Goal: Transaction & Acquisition: Purchase product/service

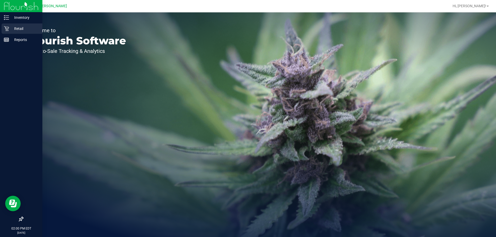
click at [13, 25] on div "Retail" at bounding box center [22, 28] width 41 height 10
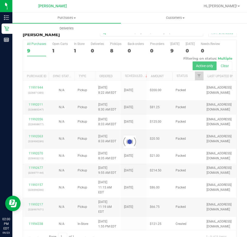
click at [32, 88] on div at bounding box center [130, 141] width 214 height 203
click at [33, 88] on div at bounding box center [130, 141] width 214 height 203
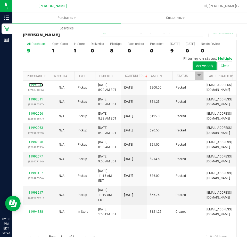
click at [34, 87] on link "11991944" at bounding box center [36, 85] width 14 height 4
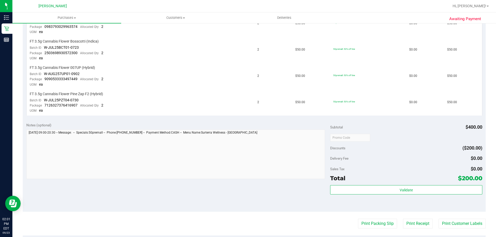
scroll to position [207, 0]
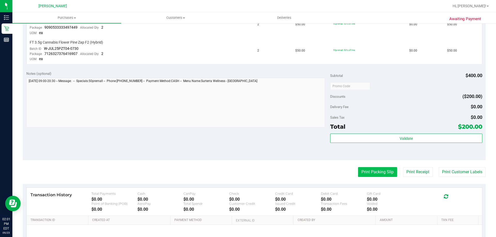
click at [375, 168] on button "Print Packing Slip" at bounding box center [377, 172] width 39 height 10
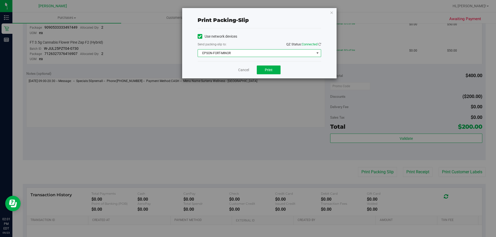
click at [231, 55] on span "EPSON-FORT-MINOR" at bounding box center [256, 53] width 116 height 7
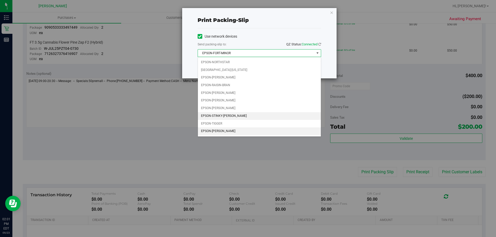
scroll to position [22, 0]
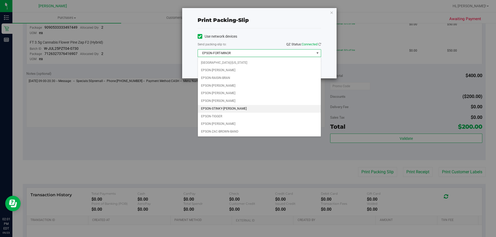
click at [231, 107] on li "EPSON-STINKY-[PERSON_NAME]" at bounding box center [259, 109] width 123 height 8
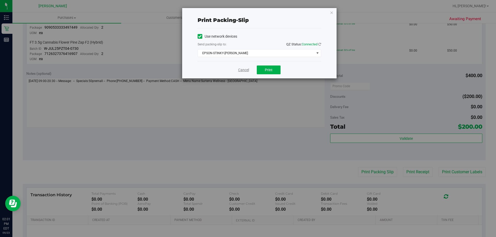
click at [239, 72] on link "Cancel" at bounding box center [243, 69] width 11 height 5
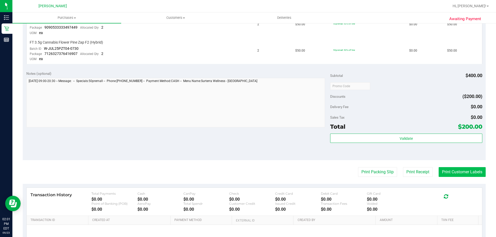
click at [454, 171] on button "Print Customer Labels" at bounding box center [461, 172] width 47 height 10
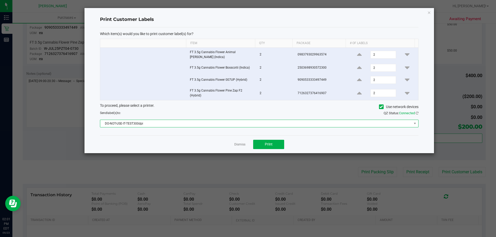
click at [195, 123] on span "DO-NOT-USE-IT-TEST300dpi" at bounding box center [255, 123] width 311 height 7
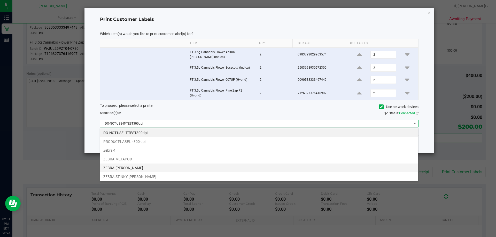
scroll to position [10, 0]
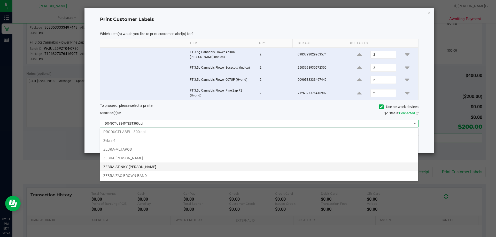
click at [131, 165] on li "ZEBRA-STINKY-[PERSON_NAME]" at bounding box center [259, 167] width 318 height 9
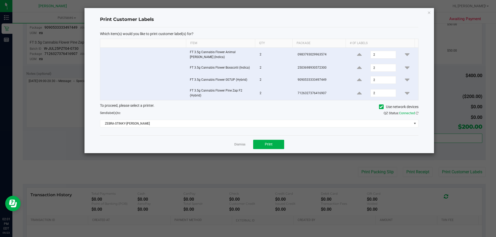
drag, startPoint x: 236, startPoint y: 145, endPoint x: 235, endPoint y: 154, distance: 9.1
click at [236, 148] on div "Dismiss Print" at bounding box center [259, 145] width 318 height 18
click at [239, 146] on link "Dismiss" at bounding box center [239, 145] width 11 height 4
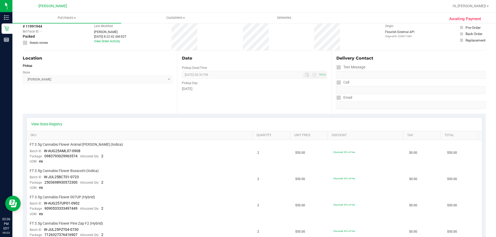
scroll to position [0, 0]
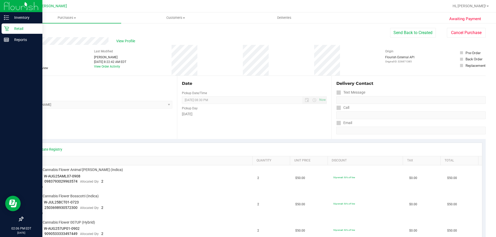
click at [14, 24] on div "Retail" at bounding box center [22, 28] width 41 height 10
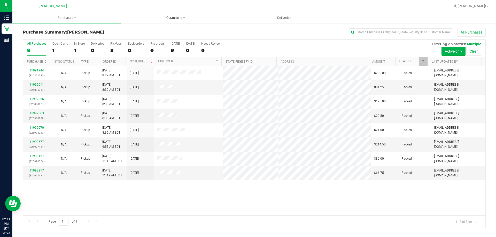
click at [191, 15] on uib-tab-heading "Customers All customers Add a new customer All physicians" at bounding box center [175, 18] width 108 height 10
click at [160, 31] on li "All customers" at bounding box center [175, 31] width 109 height 6
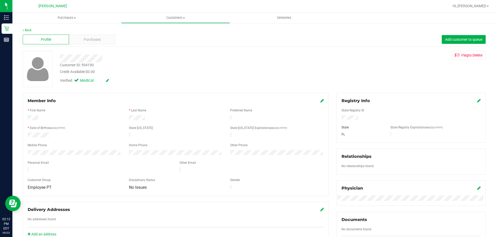
click at [94, 45] on div "Profile Purchases Add customer to queue" at bounding box center [254, 40] width 463 height 14
click at [96, 37] on span "Purchases" at bounding box center [92, 39] width 17 height 5
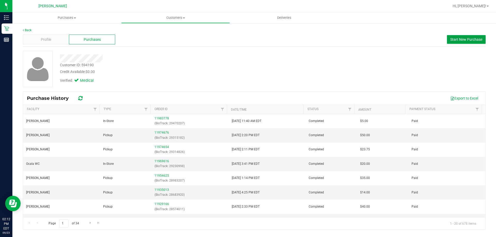
click at [460, 36] on button "Start New Purchase" at bounding box center [466, 39] width 39 height 9
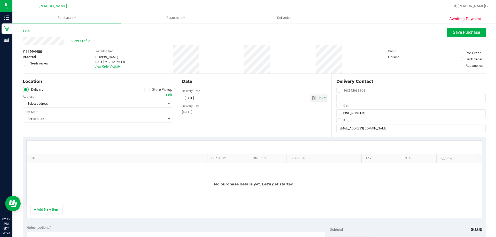
click at [153, 90] on label "Store Pickup" at bounding box center [158, 90] width 28 height 6
click at [152, 90] on label "Store Pickup" at bounding box center [158, 90] width 28 height 6
click at [0, 0] on input "Store Pickup" at bounding box center [0, 0] width 0 height 0
click at [122, 115] on div "Location Delivery Store Pickup Store Select Store Select Store [PERSON_NAME][GE…" at bounding box center [100, 105] width 154 height 63
click at [114, 106] on span "Select Store" at bounding box center [94, 103] width 143 height 7
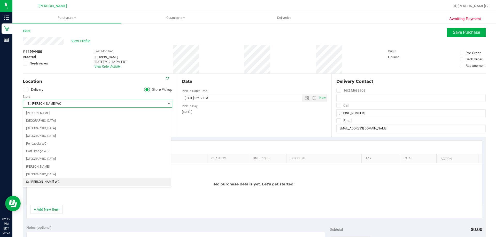
scroll to position [275, 0]
click at [93, 90] on ul "Delivery Store Pickup" at bounding box center [97, 90] width 149 height 6
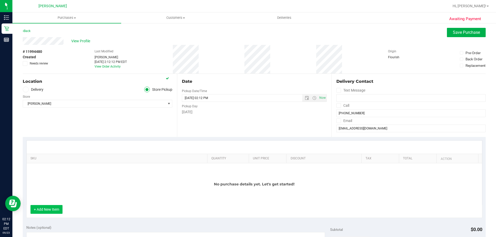
click at [54, 210] on button "+ Add New Item" at bounding box center [46, 209] width 32 height 9
drag, startPoint x: 53, startPoint y: 210, endPoint x: 58, endPoint y: 188, distance: 22.8
click at [53, 210] on button "+ Add New Item" at bounding box center [46, 209] width 32 height 9
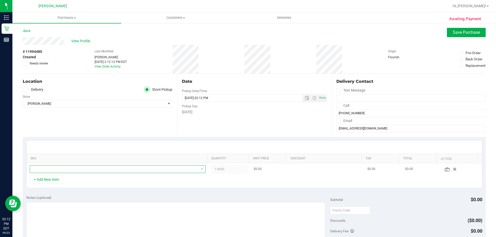
click at [61, 172] on span "NO DATA FOUND" at bounding box center [114, 169] width 169 height 7
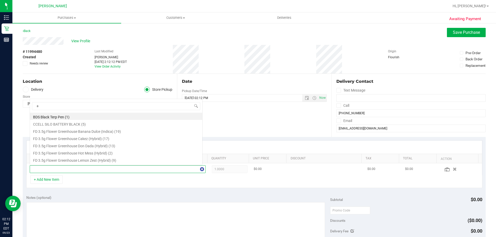
scroll to position [0, 0]
type input "animal [PERSON_NAME]"
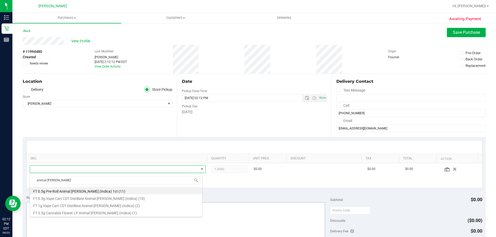
click at [73, 213] on li "FT 3.5g Cannabis Flower LP Animal [PERSON_NAME] (Indica) (1)" at bounding box center [116, 212] width 172 height 7
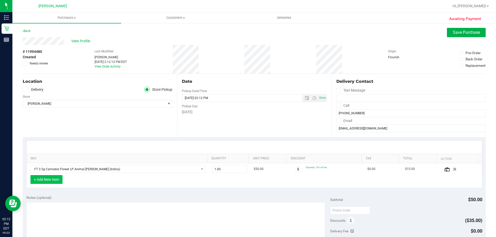
click at [56, 177] on button "+ Add New Item" at bounding box center [46, 179] width 32 height 9
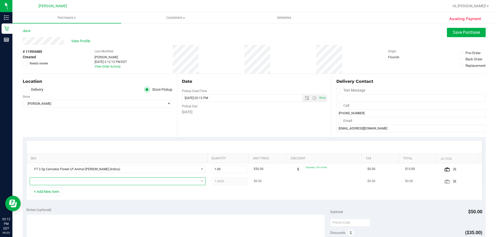
click at [67, 183] on span "NO DATA FOUND" at bounding box center [114, 181] width 169 height 7
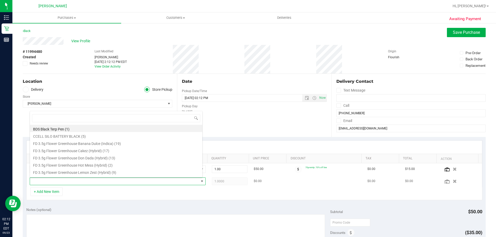
scroll to position [8, 171]
type input "white hot"
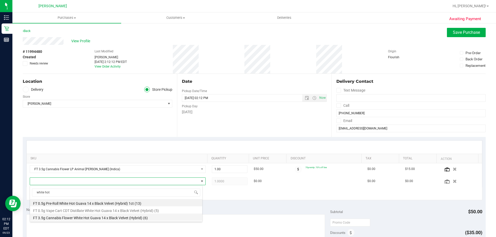
click at [89, 218] on li "FT 3.5g Cannabis Flower White Hot Guava 14 x Black Velvet (Hybrid) (6)" at bounding box center [116, 217] width 172 height 7
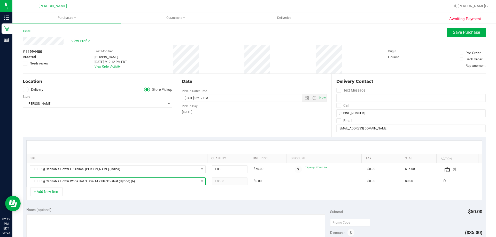
click at [90, 195] on div "+ Add New Item" at bounding box center [254, 193] width 456 height 13
click at [57, 193] on button "+ Add New Item" at bounding box center [46, 191] width 32 height 9
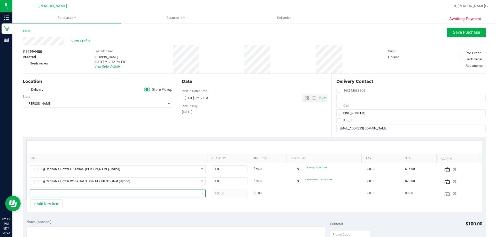
click at [78, 195] on span "NO DATA FOUND" at bounding box center [114, 193] width 169 height 7
click at [122, 116] on div "Location Delivery Store Pickup Store [PERSON_NAME] Select Store [PERSON_NAME][G…" at bounding box center [100, 105] width 154 height 63
click at [452, 181] on icon "button" at bounding box center [454, 181] width 4 height 4
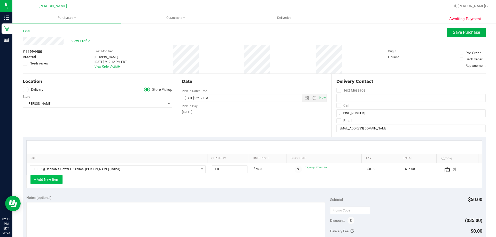
click at [34, 178] on button "+ Add New Item" at bounding box center [46, 179] width 32 height 9
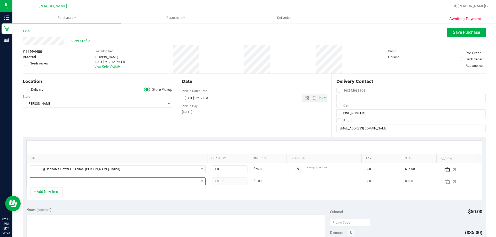
click at [47, 184] on span "NO DATA FOUND" at bounding box center [114, 181] width 169 height 7
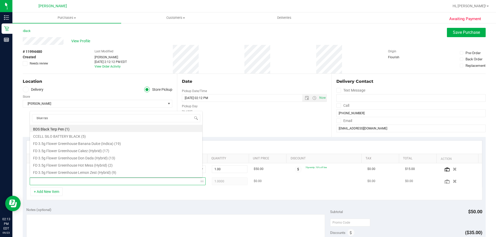
type input "blue rasp"
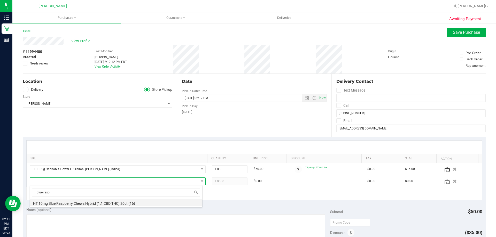
click at [94, 205] on li "HT 10mg Blue Raspberry Chews Hybrid (1:1 CBD:THC) 20ct (16)" at bounding box center [116, 202] width 172 height 7
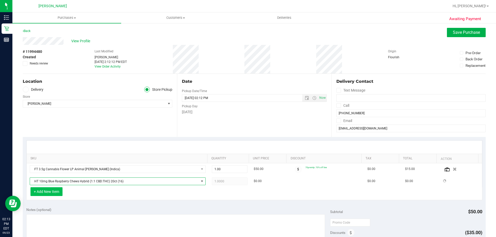
click at [54, 192] on button "+ Add New Item" at bounding box center [46, 191] width 32 height 9
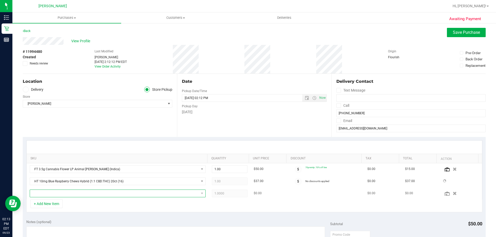
click at [65, 195] on span "NO DATA FOUND" at bounding box center [114, 193] width 169 height 7
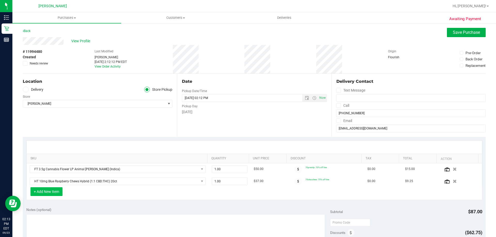
click at [54, 192] on button "+ Add New Item" at bounding box center [46, 191] width 32 height 9
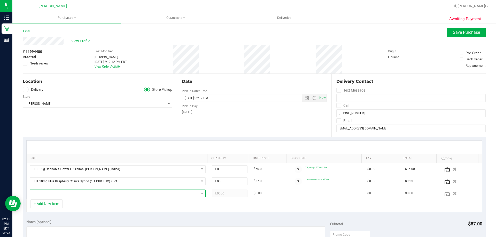
click at [59, 194] on span "NO DATA FOUND" at bounding box center [114, 193] width 169 height 7
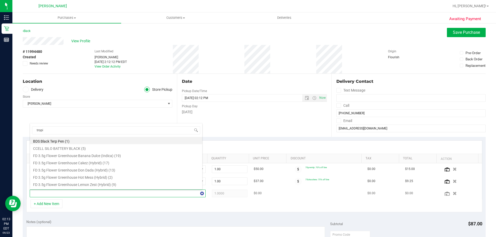
type input "tropic"
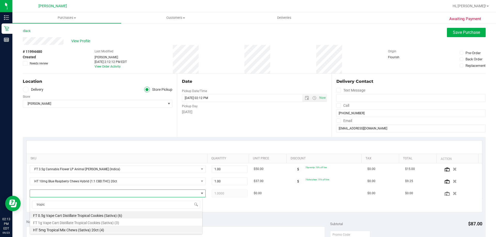
click at [89, 229] on li "HT 5mg Tropical Mix Chews (Sativa) 20ct (4)" at bounding box center [116, 229] width 172 height 7
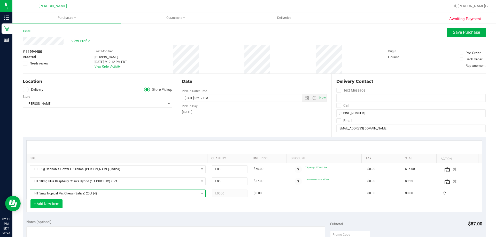
click at [49, 204] on button "+ Add New Item" at bounding box center [46, 204] width 32 height 9
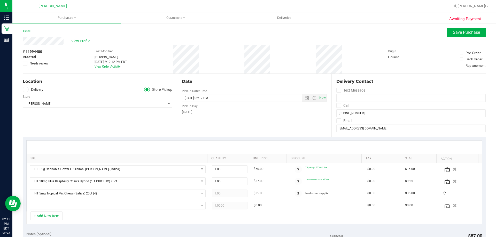
click at [66, 212] on div "+ Add New Item" at bounding box center [254, 218] width 456 height 13
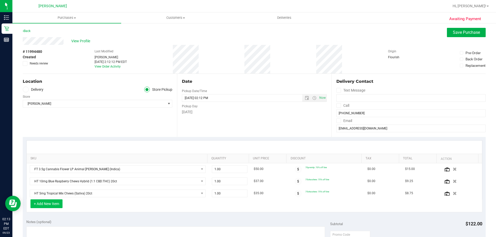
click at [36, 206] on button "+ Add New Item" at bounding box center [46, 204] width 32 height 9
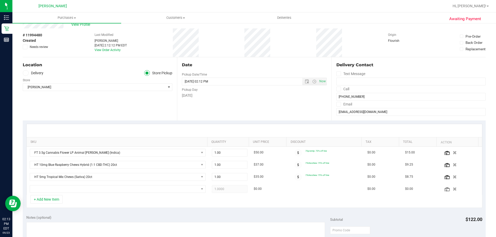
scroll to position [26, 0]
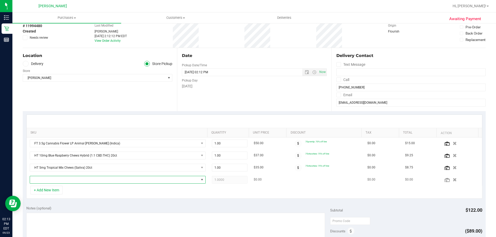
click at [86, 180] on span "NO DATA FOUND" at bounding box center [114, 179] width 169 height 7
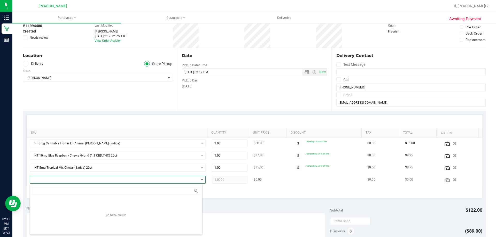
scroll to position [8, 171]
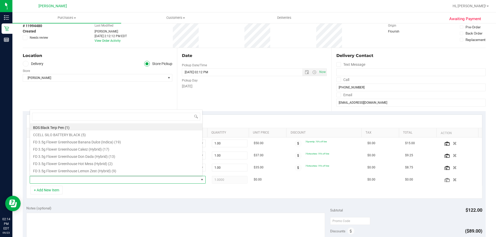
click at [117, 95] on div "Location Delivery Store Pickup Store [PERSON_NAME] Select Store [PERSON_NAME][G…" at bounding box center [100, 79] width 154 height 63
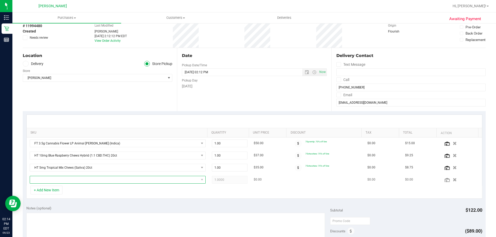
click at [61, 180] on span "NO DATA FOUND" at bounding box center [114, 179] width 169 height 7
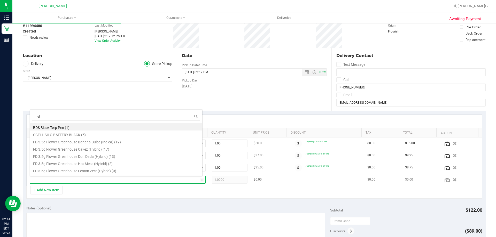
type input "jelly"
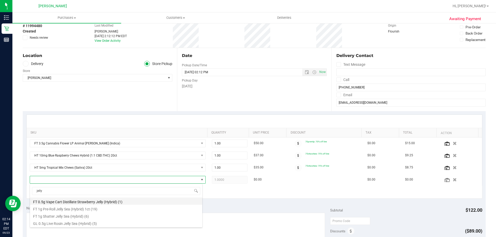
click at [88, 203] on li "FT 0.5g Vape Cart Distillate Strawberry Jelly (Hybrid) (1)" at bounding box center [116, 201] width 172 height 7
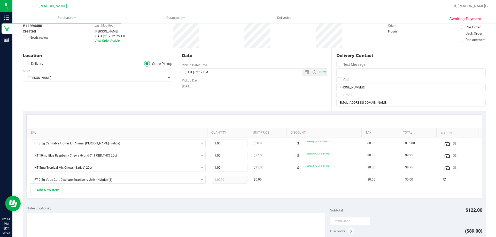
click at [102, 194] on div "+ Add New Item" at bounding box center [254, 192] width 456 height 13
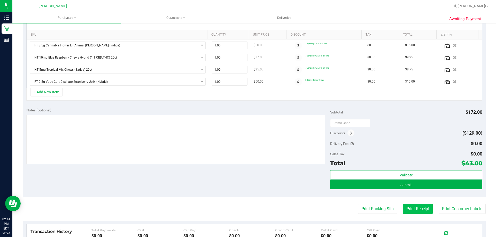
scroll to position [129, 0]
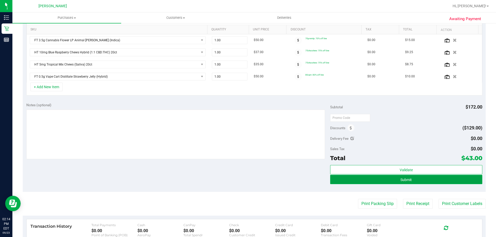
click at [381, 179] on button "Submit" at bounding box center [406, 179] width 152 height 9
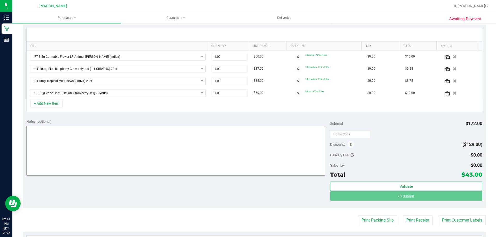
scroll to position [103, 0]
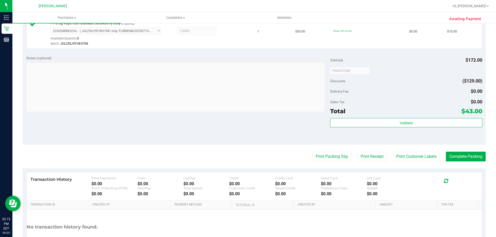
scroll to position [274, 0]
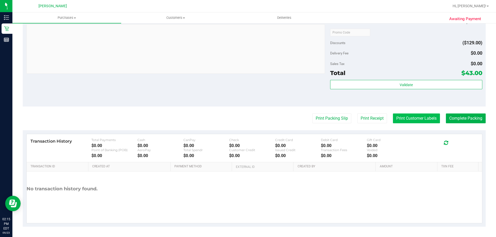
click at [433, 114] on button "Print Customer Labels" at bounding box center [416, 119] width 47 height 10
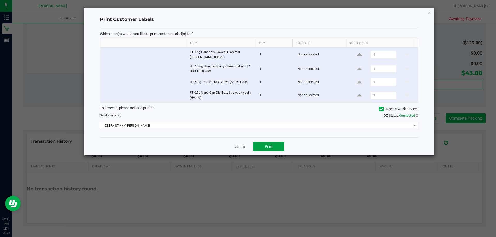
click at [265, 142] on button "Print" at bounding box center [268, 146] width 31 height 9
click at [235, 146] on link "Dismiss" at bounding box center [239, 147] width 11 height 4
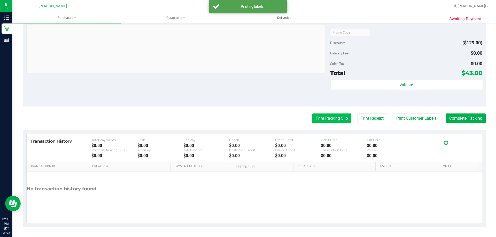
click at [322, 117] on button "Print Packing Slip" at bounding box center [331, 119] width 39 height 10
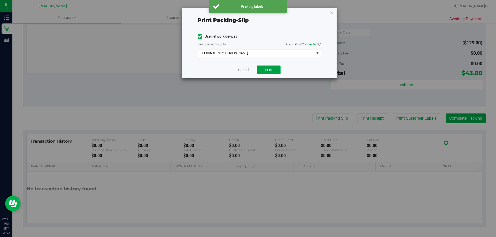
click at [271, 70] on span "Print" at bounding box center [269, 70] width 8 height 4
click at [243, 71] on link "Cancel" at bounding box center [243, 69] width 11 height 5
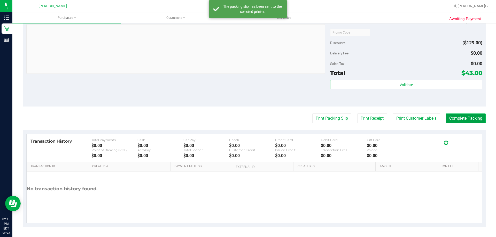
click at [453, 120] on button "Complete Packing" at bounding box center [466, 119] width 40 height 10
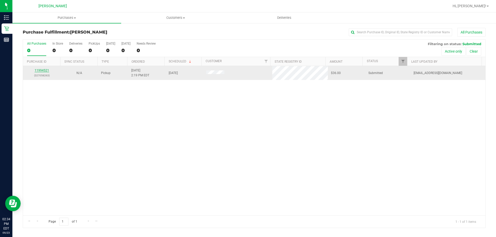
click at [42, 71] on link "11994521" at bounding box center [42, 71] width 14 height 4
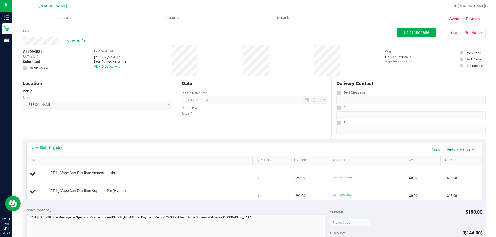
click at [115, 129] on div "Location Pickup Store [PERSON_NAME] Select Store [PERSON_NAME][GEOGRAPHIC_DATA]…" at bounding box center [100, 107] width 154 height 63
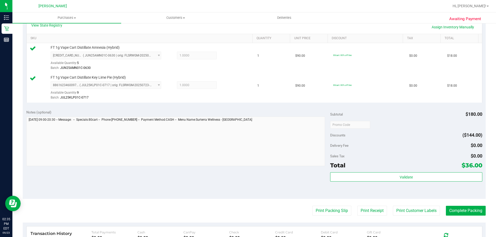
scroll to position [181, 0]
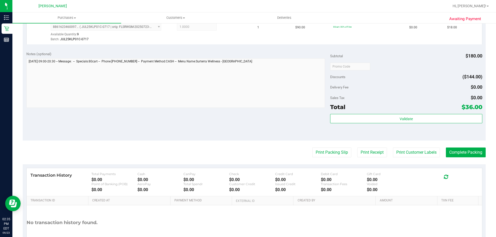
click at [414, 146] on purchase-details "Back Edit Purchase Cancel Purchase View Profile # 11994521 BioTrack ID: - Submi…" at bounding box center [254, 54] width 463 height 414
click at [410, 159] on purchase-details "Back Edit Purchase Cancel Purchase View Profile # 11994521 BioTrack ID: - Submi…" at bounding box center [254, 54] width 463 height 414
click at [410, 153] on button "Print Customer Labels" at bounding box center [416, 153] width 47 height 10
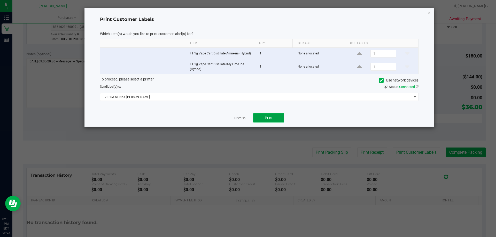
click at [276, 118] on button "Print" at bounding box center [268, 117] width 31 height 9
click at [238, 117] on link "Dismiss" at bounding box center [239, 118] width 11 height 4
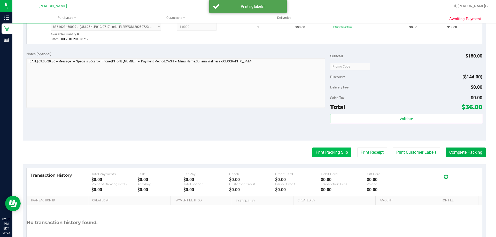
click at [337, 155] on button "Print Packing Slip" at bounding box center [331, 153] width 39 height 10
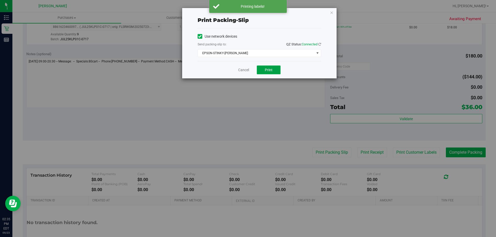
click at [267, 67] on button "Print" at bounding box center [269, 70] width 24 height 9
click at [239, 68] on link "Cancel" at bounding box center [243, 69] width 11 height 5
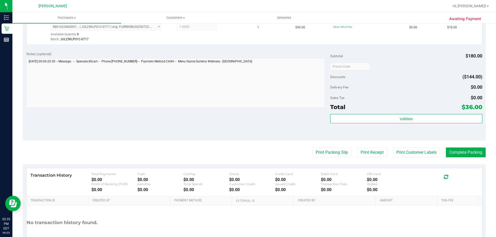
click at [386, 114] on div "Subtotal $180.00 Discounts ($144.00) Delivery Fee $0.00 Sales Tax $0.00 Total $…" at bounding box center [406, 94] width 152 height 86
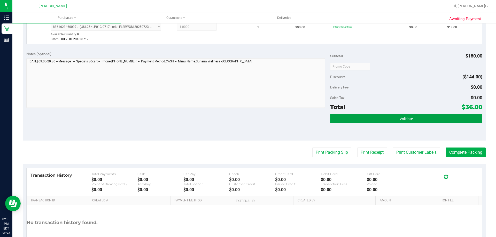
drag, startPoint x: 386, startPoint y: 115, endPoint x: 369, endPoint y: 118, distance: 17.7
click at [369, 118] on button "Validate" at bounding box center [406, 118] width 152 height 9
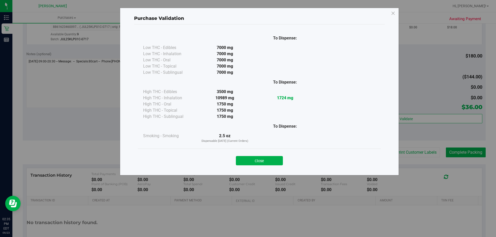
click at [275, 156] on div "Close" at bounding box center [259, 159] width 235 height 13
drag, startPoint x: 276, startPoint y: 159, endPoint x: 281, endPoint y: 157, distance: 6.1
click at [276, 160] on button "Close" at bounding box center [259, 160] width 47 height 9
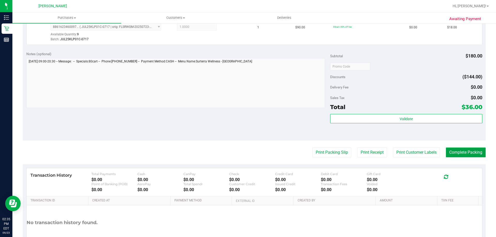
click at [463, 154] on button "Complete Packing" at bounding box center [466, 153] width 40 height 10
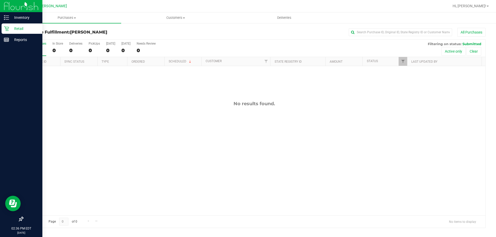
click at [14, 28] on p "Retail" at bounding box center [24, 29] width 31 height 6
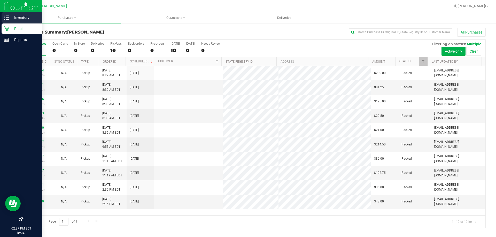
click at [5, 13] on div "Inventory" at bounding box center [22, 17] width 41 height 10
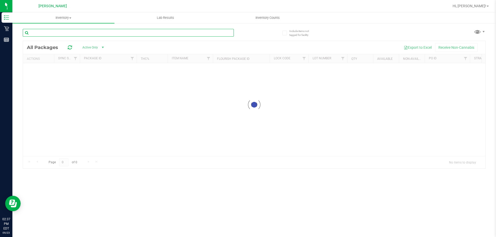
click at [111, 32] on input "text" at bounding box center [128, 33] width 211 height 8
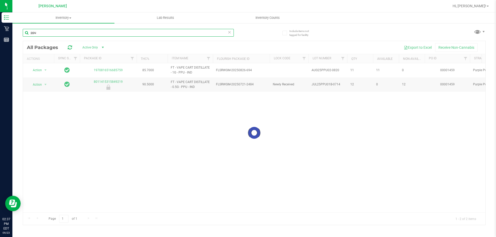
type input "ppu"
click at [145, 40] on div "ppu" at bounding box center [128, 35] width 211 height 12
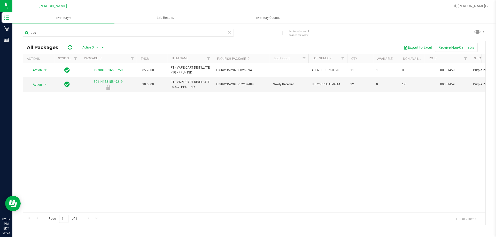
click at [264, 112] on div "Action Action Global inventory Package audit log Print package label Print prod…" at bounding box center [254, 137] width 462 height 149
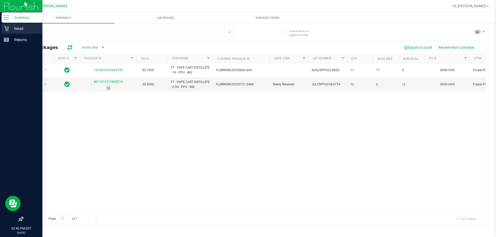
click at [9, 28] on p "Retail" at bounding box center [24, 29] width 31 height 6
